Goal: Information Seeking & Learning: Learn about a topic

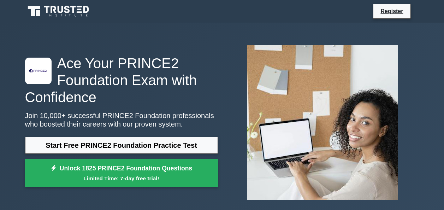
click at [85, 150] on link "Start Free PRINCE2 Foundation Practice Test" at bounding box center [121, 145] width 193 height 17
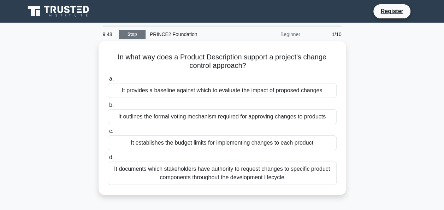
click at [128, 30] on link "Stop" at bounding box center [132, 34] width 26 height 9
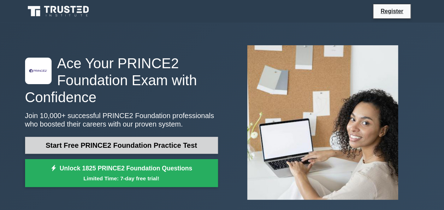
click at [120, 144] on link "Start Free PRINCE2 Foundation Practice Test" at bounding box center [121, 145] width 193 height 17
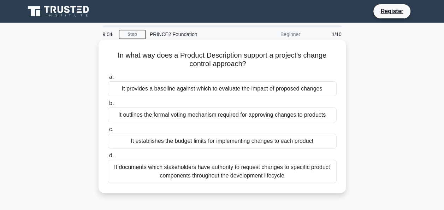
click at [209, 172] on div "It documents which stakeholders have authority to request changes to specific p…" at bounding box center [222, 171] width 229 height 23
click at [108, 158] on input "d. It documents which stakeholders have authority to request changes to specifi…" at bounding box center [108, 155] width 0 height 5
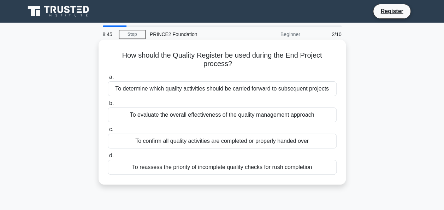
click at [189, 90] on div "To determine which quality activities should be carried forward to subsequent p…" at bounding box center [222, 88] width 229 height 15
click at [108, 79] on input "a. To determine which quality activities should be carried forward to subsequen…" at bounding box center [108, 77] width 0 height 5
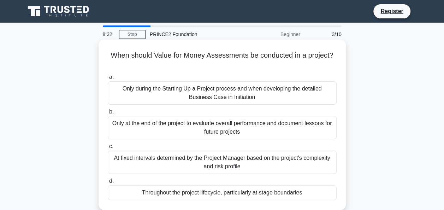
click at [193, 132] on div "Only at the end of the project to evaluate overall performance and document les…" at bounding box center [222, 127] width 229 height 23
click at [108, 114] on input "b. Only at the end of the project to evaluate overall performance and document …" at bounding box center [108, 111] width 0 height 5
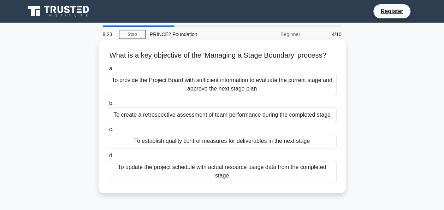
click at [184, 96] on div "To provide the Project Board with sufficient information to evaluate the curren…" at bounding box center [222, 84] width 229 height 23
click at [108, 71] on input "a. To provide the Project Board with sufficient information to evaluate the cur…" at bounding box center [108, 68] width 0 height 5
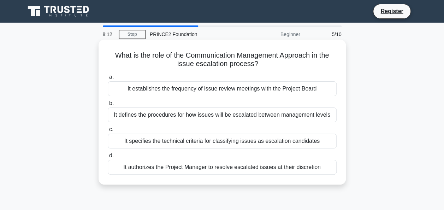
click at [183, 113] on div "It defines the procedures for how issues will be escalated between management l…" at bounding box center [222, 114] width 229 height 15
click at [108, 106] on input "b. It defines the procedures for how issues will be escalated between managemen…" at bounding box center [108, 103] width 0 height 5
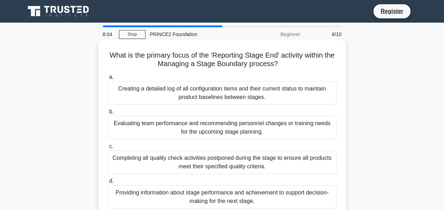
click at [171, 125] on div "Evaluating team performance and recommending personnel changes or training need…" at bounding box center [222, 127] width 229 height 23
click at [108, 114] on input "b. Evaluating team performance and recommending personnel changes or training n…" at bounding box center [108, 111] width 0 height 5
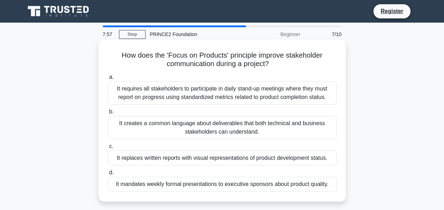
click at [165, 100] on div "It requires all stakeholders to participate in daily stand-up meetings where th…" at bounding box center [222, 92] width 229 height 23
click at [108, 79] on input "a. It requires all stakeholders to participate in daily stand-up meetings where…" at bounding box center [108, 77] width 0 height 5
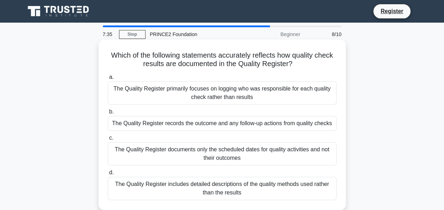
click at [182, 94] on div "The Quality Register primarily focuses on logging who was responsible for each …" at bounding box center [222, 92] width 229 height 23
click at [108, 79] on input "a. The Quality Register primarily focuses on logging who was responsible for ea…" at bounding box center [108, 77] width 0 height 5
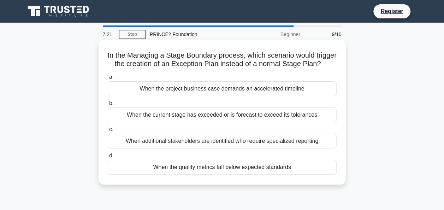
click at [195, 95] on div "When the project business case demands an accelerated timeline" at bounding box center [222, 88] width 229 height 15
click at [108, 79] on input "a. When the project business case demands an accelerated timeline" at bounding box center [108, 77] width 0 height 5
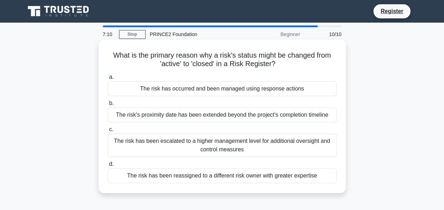
click at [205, 142] on div "The risk has been escalated to a higher management level for additional oversig…" at bounding box center [222, 144] width 229 height 23
click at [108, 132] on input "c. The risk has been escalated to a higher management level for additional over…" at bounding box center [108, 129] width 0 height 5
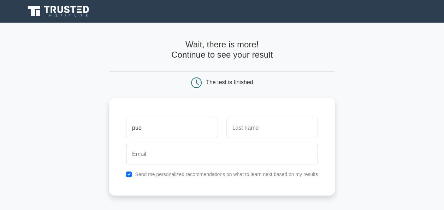
type input "puo"
click at [246, 128] on input "text" at bounding box center [271, 128] width 91 height 20
type input "malaya"
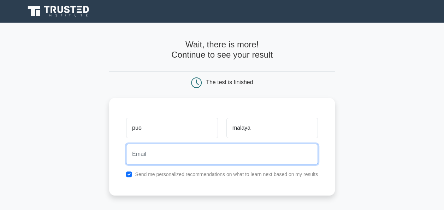
click at [205, 151] on input "email" at bounding box center [222, 154] width 192 height 20
click at [190, 160] on input "09945926039" at bounding box center [222, 154] width 192 height 20
type input "0"
click at [169, 157] on input "email" at bounding box center [222, 154] width 192 height 20
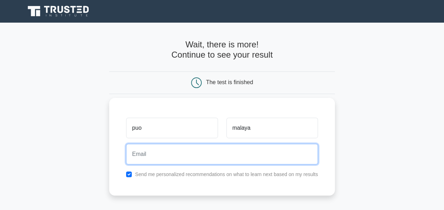
type input "jesterdecastro11@gmail.com"
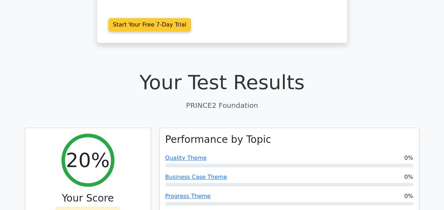
scroll to position [198, 0]
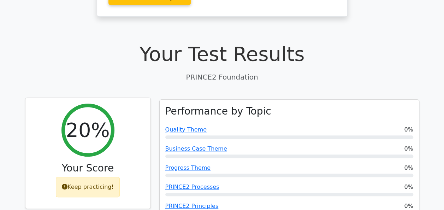
click at [76, 176] on div "Keep practicing!" at bounding box center [88, 186] width 64 height 20
click at [80, 118] on h2 "20%" at bounding box center [88, 130] width 44 height 24
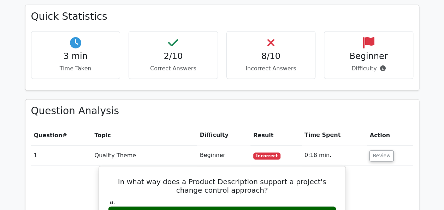
scroll to position [452, 0]
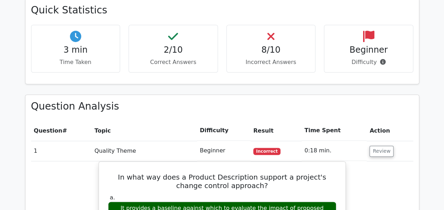
click at [268, 45] on h4 "8/10" at bounding box center [270, 50] width 77 height 10
click at [160, 29] on div "2/10 Correct Answers" at bounding box center [172, 49] width 89 height 48
click at [82, 45] on h4 "3 min" at bounding box center [75, 50] width 77 height 10
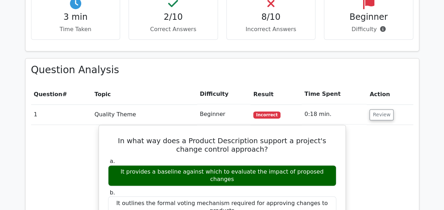
scroll to position [551, 0]
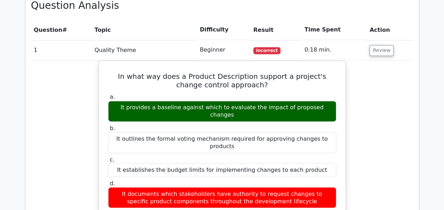
click at [206, 40] on td "Beginner" at bounding box center [223, 50] width 53 height 20
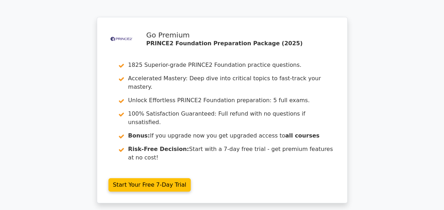
scroll to position [1272, 0]
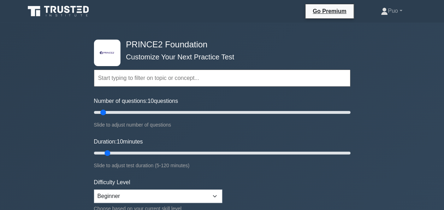
click at [142, 80] on input "text" at bounding box center [222, 78] width 256 height 17
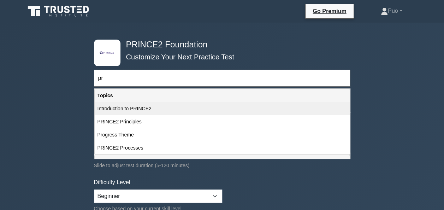
click at [137, 110] on div "Introduction to PRINCE2" at bounding box center [222, 108] width 255 height 13
type input "Introduction to PRINCE2"
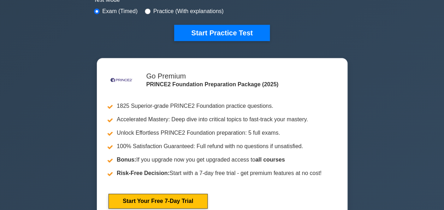
scroll to position [226, 0]
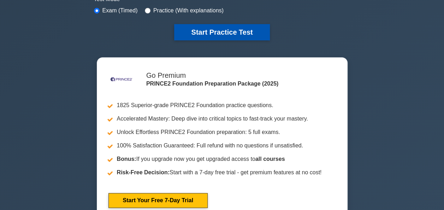
click at [196, 28] on button "Start Practice Test" at bounding box center [221, 32] width 95 height 16
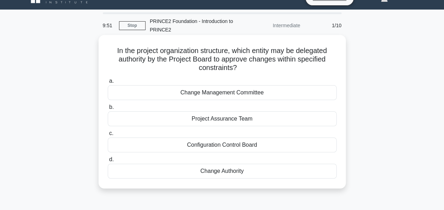
scroll to position [14, 0]
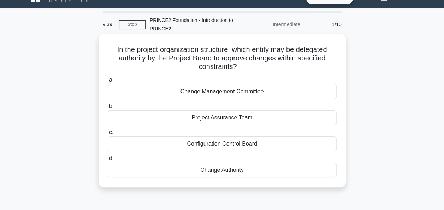
click at [219, 92] on div "Change Management Committee" at bounding box center [222, 91] width 229 height 15
click at [108, 82] on input "a. Change Management Committee" at bounding box center [108, 80] width 0 height 5
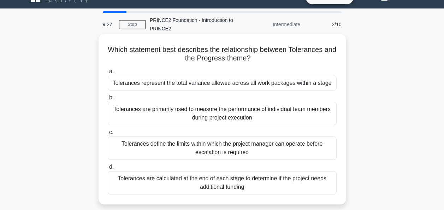
scroll to position [28, 0]
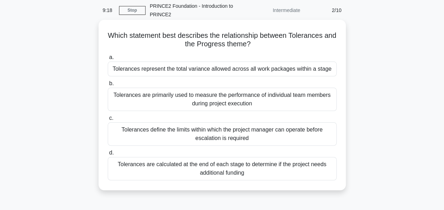
drag, startPoint x: 200, startPoint y: 131, endPoint x: 240, endPoint y: 172, distance: 56.9
click at [240, 172] on div "a. Tolerances represent the total variance allowed across all work packages wit…" at bounding box center [221, 117] width 237 height 130
drag, startPoint x: 240, startPoint y: 172, endPoint x: 256, endPoint y: 175, distance: 16.5
click at [256, 175] on div "Tolerances are calculated at the end of each stage to determine if the project …" at bounding box center [222, 168] width 229 height 23
click at [108, 155] on input "d. Tolerances are calculated at the end of each stage to determine if the proje…" at bounding box center [108, 152] width 0 height 5
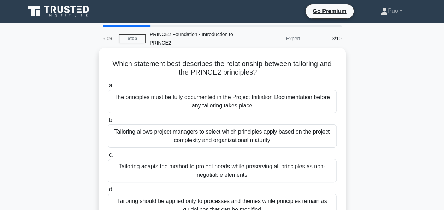
scroll to position [14, 0]
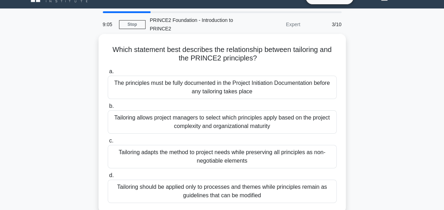
click at [179, 124] on div "Tailoring allows project managers to select which principles apply based on the…" at bounding box center [222, 121] width 229 height 23
click at [108, 108] on input "b. Tailoring allows project managers to select which principles apply based on …" at bounding box center [108, 106] width 0 height 5
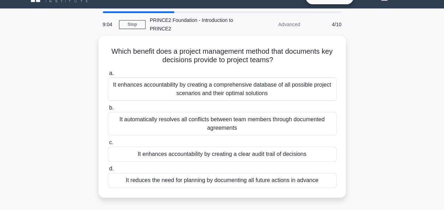
scroll to position [0, 0]
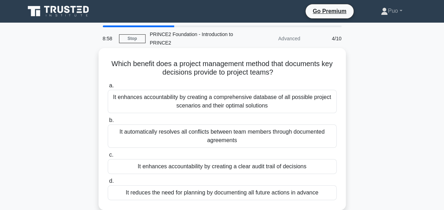
click at [193, 98] on div "It enhances accountability by creating a comprehensive database of all possible…" at bounding box center [222, 101] width 229 height 23
click at [108, 88] on input "a. It enhances accountability by creating a comprehensive database of all possi…" at bounding box center [108, 85] width 0 height 5
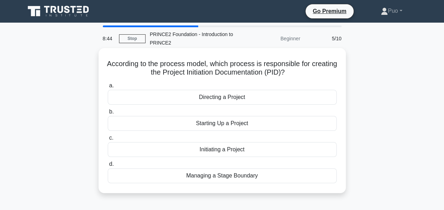
click at [201, 126] on div "Starting Up a Project" at bounding box center [222, 123] width 229 height 15
click at [108, 114] on input "b. Starting Up a Project" at bounding box center [108, 111] width 0 height 5
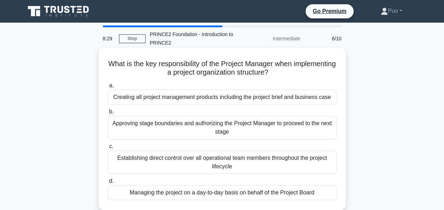
click at [210, 168] on div "Establishing direct control over all operational team members throughout the pr…" at bounding box center [222, 161] width 229 height 23
click at [108, 149] on input "c. Establishing direct control over all operational team members throughout the…" at bounding box center [108, 146] width 0 height 5
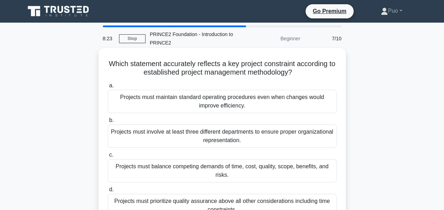
click at [176, 92] on div "Projects must maintain standard operating procedures even when changes would im…" at bounding box center [222, 101] width 229 height 23
click at [108, 88] on input "a. Projects must maintain standard operating procedures even when changes would…" at bounding box center [108, 85] width 0 height 5
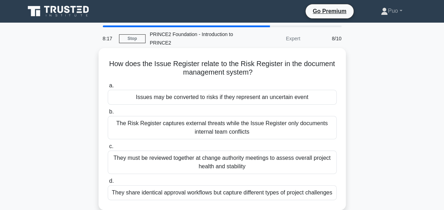
click at [186, 129] on div "The Risk Register captures external threats while the Issue Register only docum…" at bounding box center [222, 127] width 229 height 23
click at [108, 114] on input "b. The Risk Register captures external threats while the Issue Register only do…" at bounding box center [108, 111] width 0 height 5
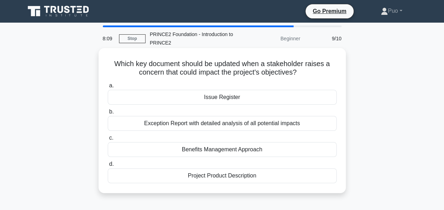
click at [183, 124] on div "Exception Report with detailed analysis of all potential impacts" at bounding box center [222, 123] width 229 height 15
click at [108, 114] on input "b. Exception Report with detailed analysis of all potential impacts" at bounding box center [108, 111] width 0 height 5
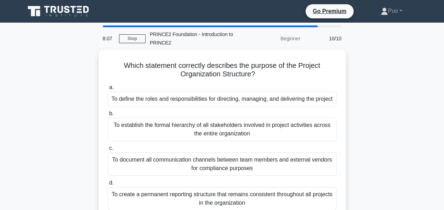
click at [183, 124] on div "To establish the formal hierarchy of all stakeholders involved in project activ…" at bounding box center [222, 129] width 229 height 23
click at [108, 116] on input "b. To establish the formal hierarchy of all stakeholders involved in project ac…" at bounding box center [108, 113] width 0 height 5
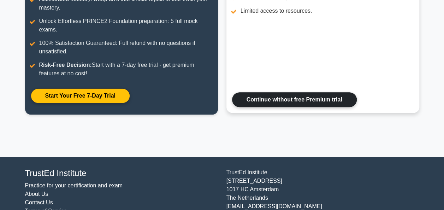
scroll to position [168, 0]
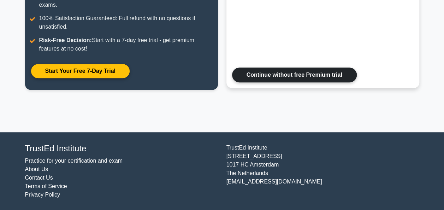
click at [267, 78] on link "Continue without free Premium trial" at bounding box center [294, 74] width 125 height 15
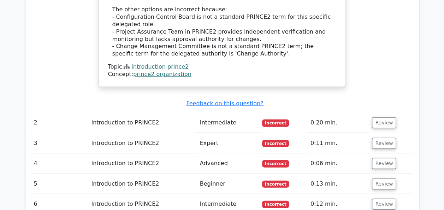
scroll to position [805, 0]
